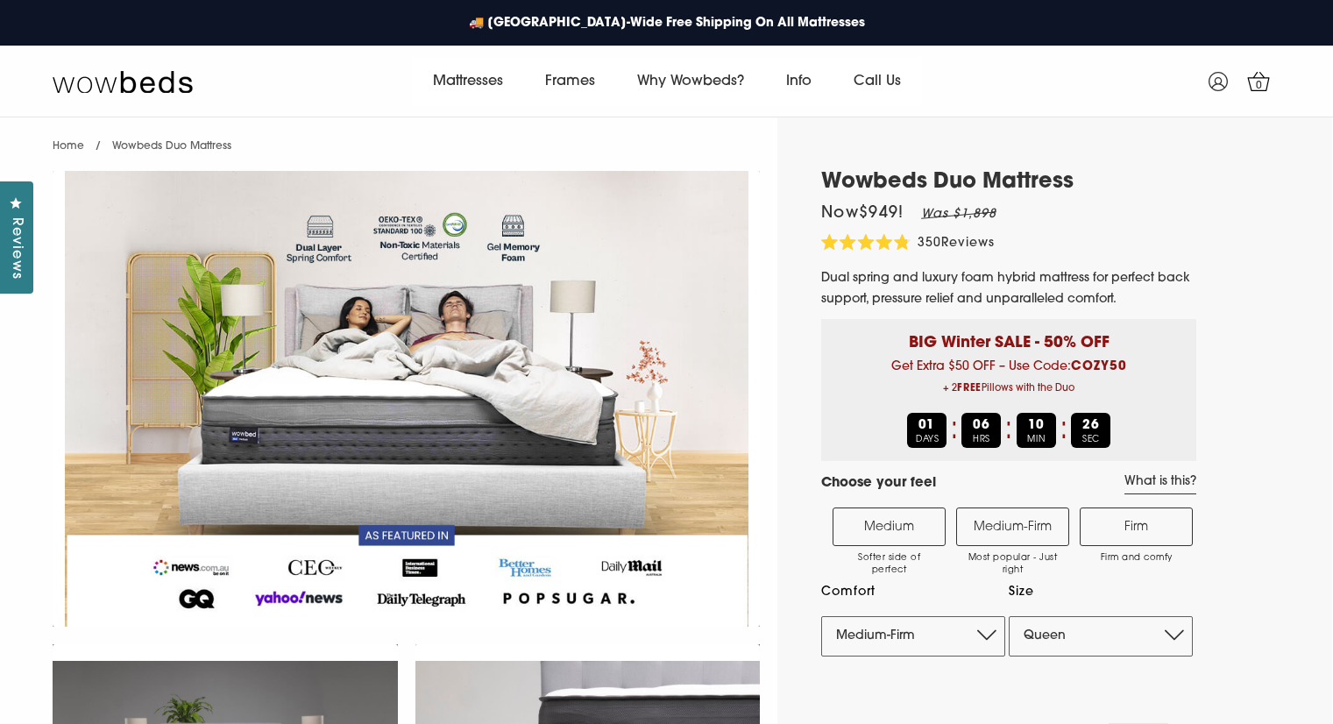
select select "Medium-Firm"
select select "Queen"
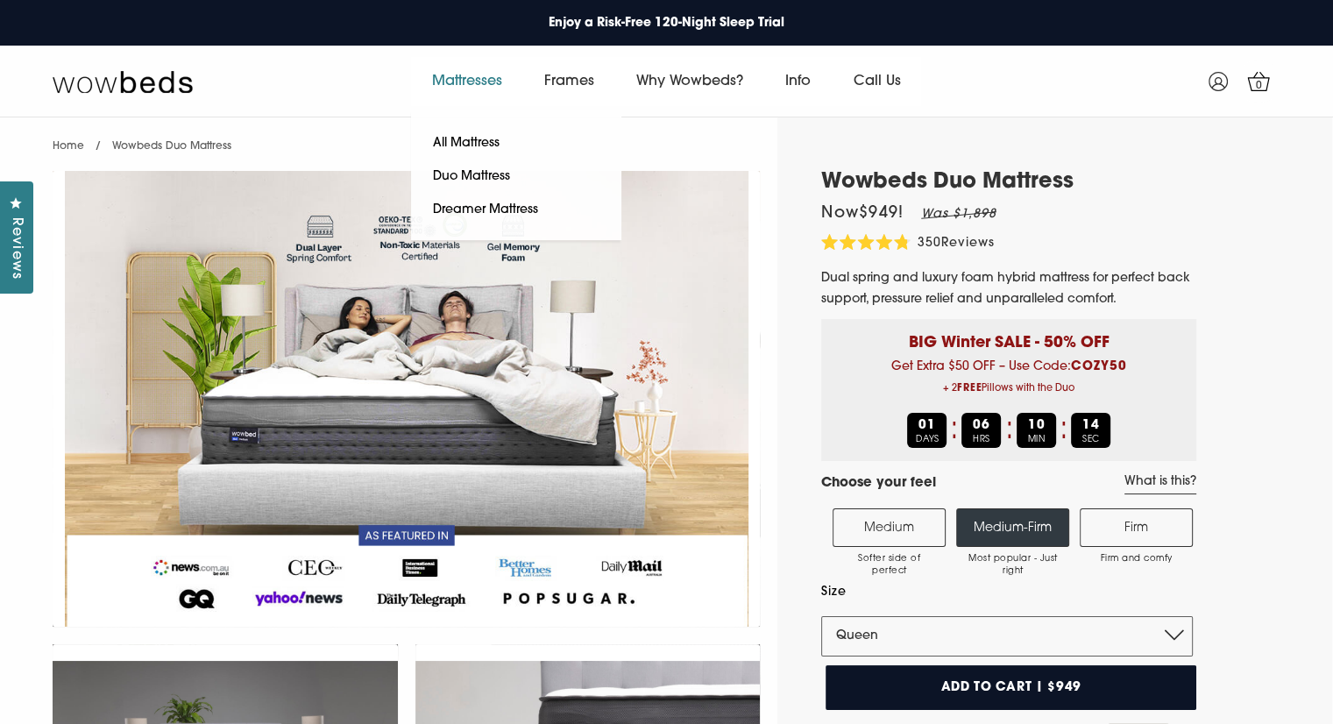
click at [482, 81] on link "Mattresses" at bounding box center [467, 81] width 112 height 49
click at [452, 136] on link "All Mattress" at bounding box center [466, 143] width 110 height 33
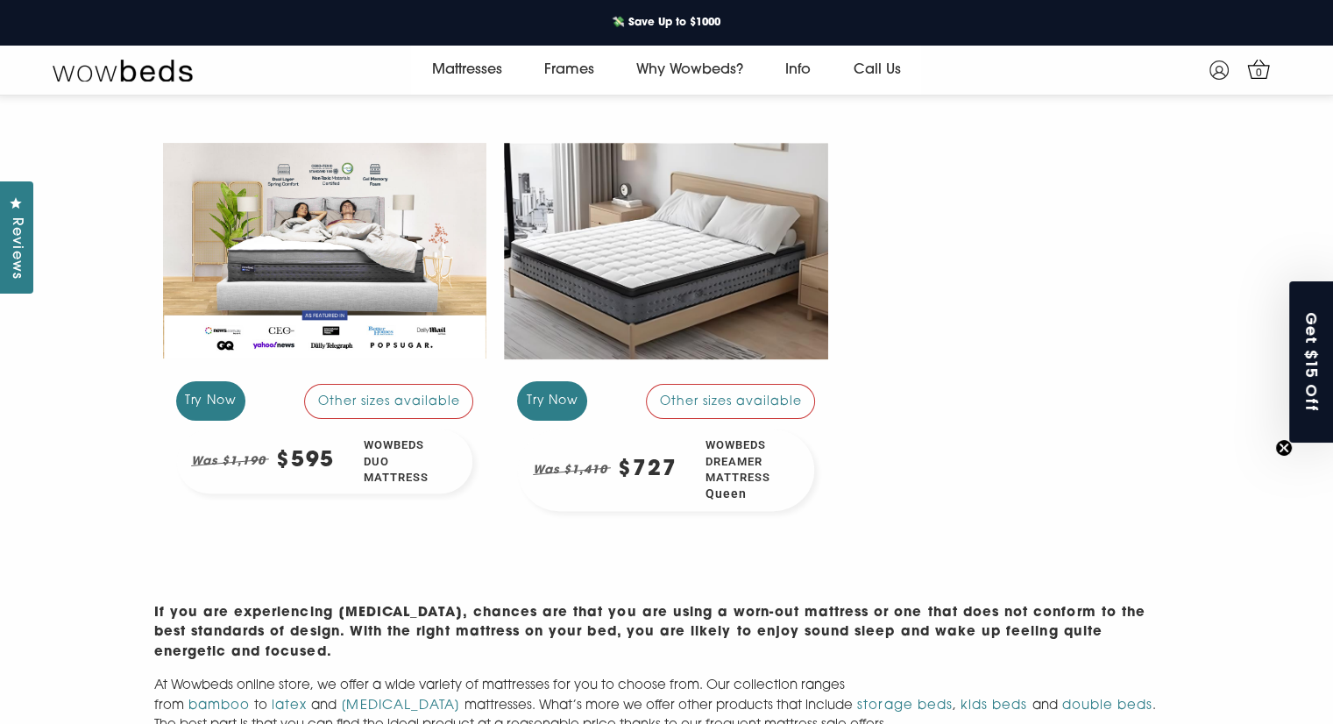
scroll to position [408, 0]
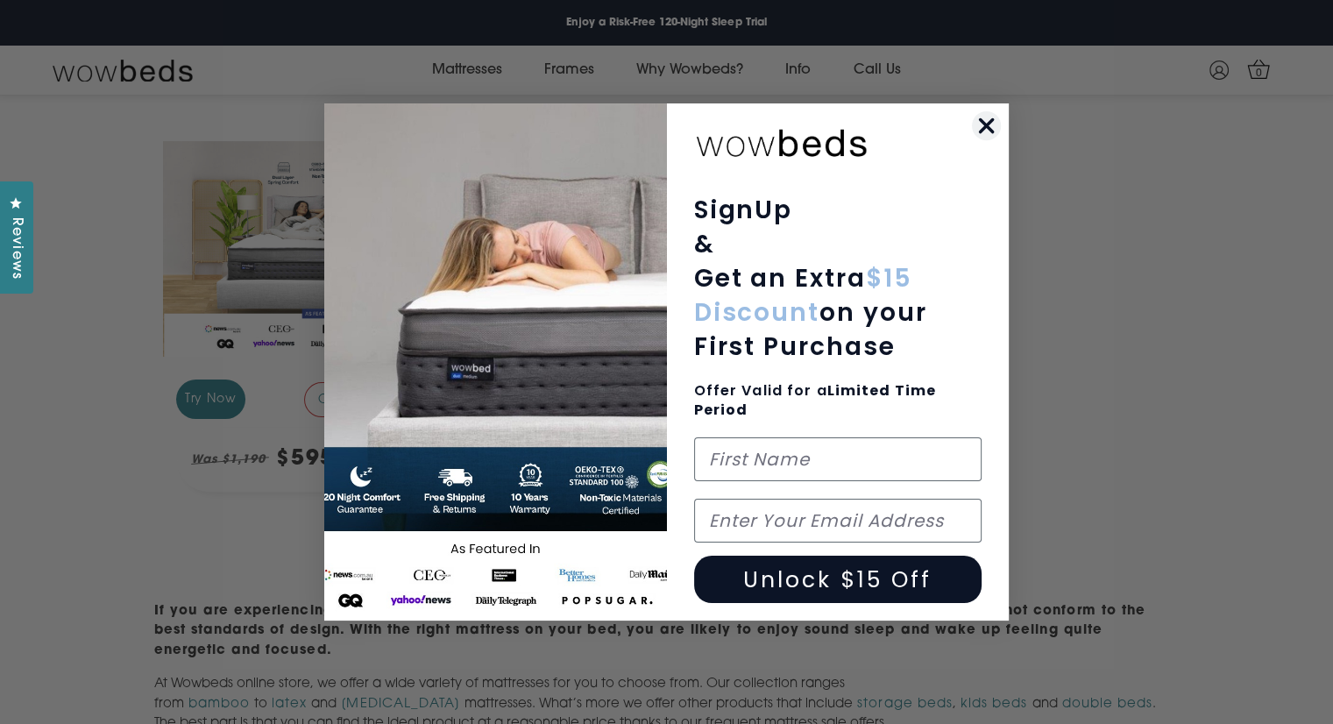
click at [980, 124] on circle "Close dialog" at bounding box center [986, 125] width 29 height 29
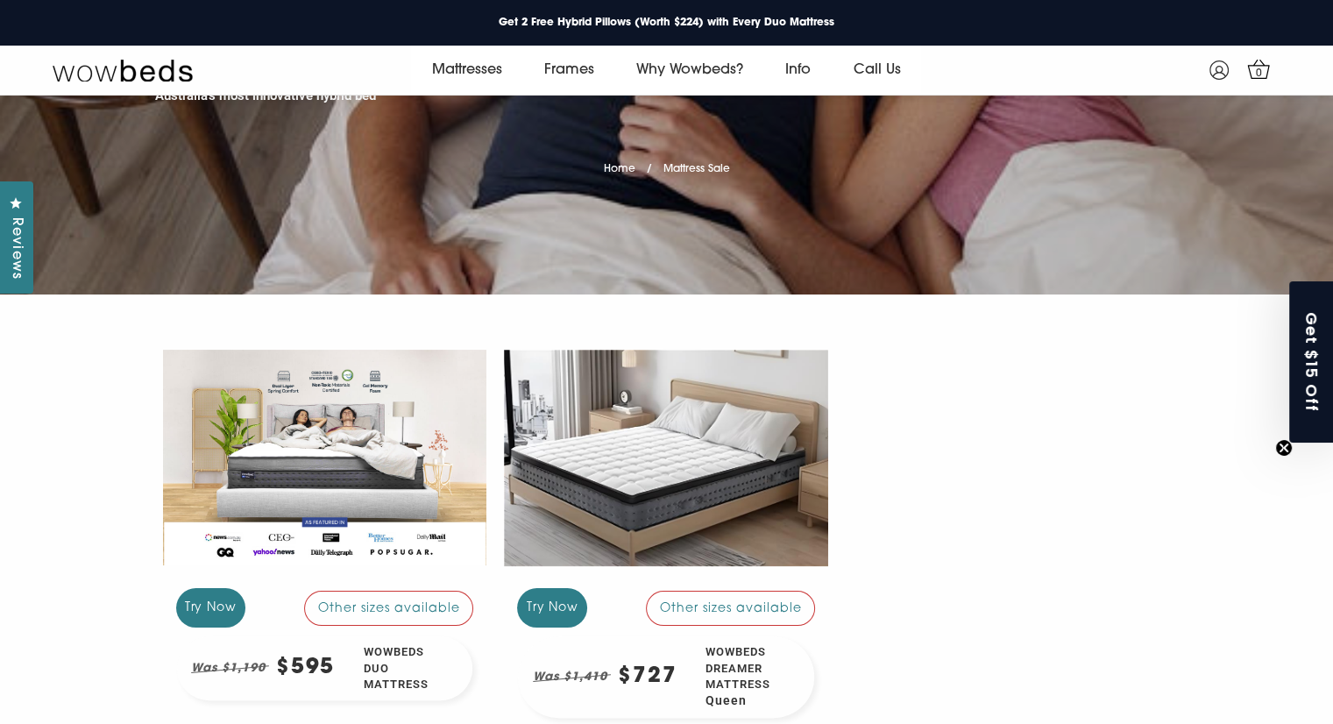
scroll to position [0, 0]
